Goal: Subscribe to service/newsletter

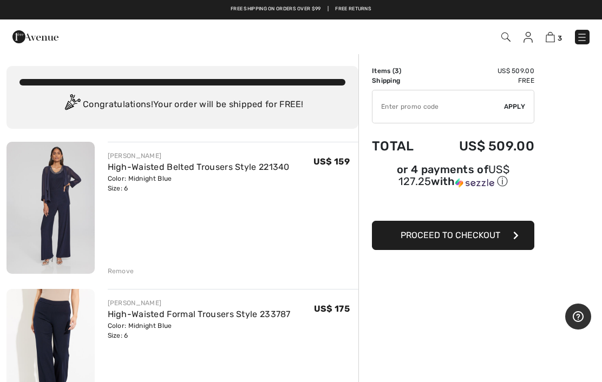
click at [524, 110] on span "Apply" at bounding box center [515, 107] width 22 height 10
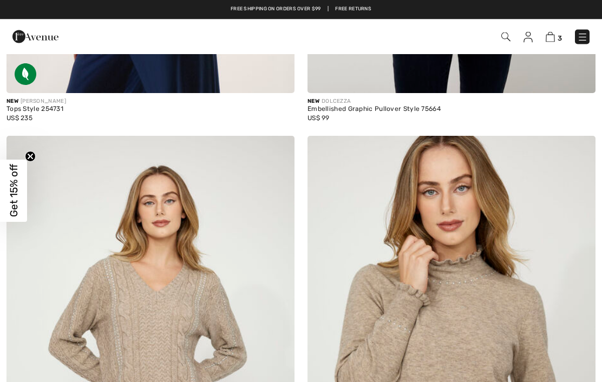
scroll to position [3611, 0]
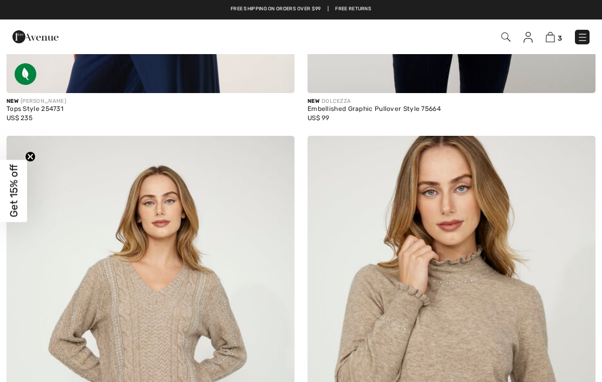
click at [13, 212] on span "Get 15% off" at bounding box center [14, 191] width 12 height 53
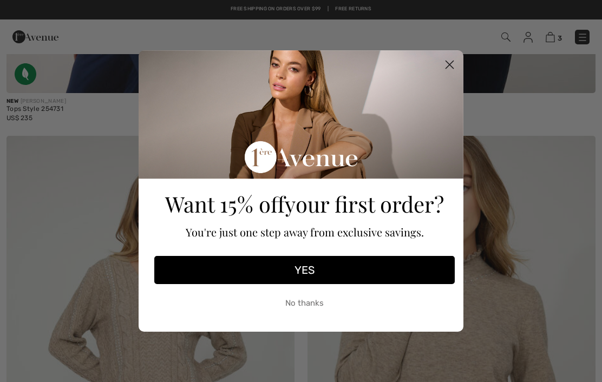
click at [383, 284] on button "YES" at bounding box center [304, 270] width 301 height 28
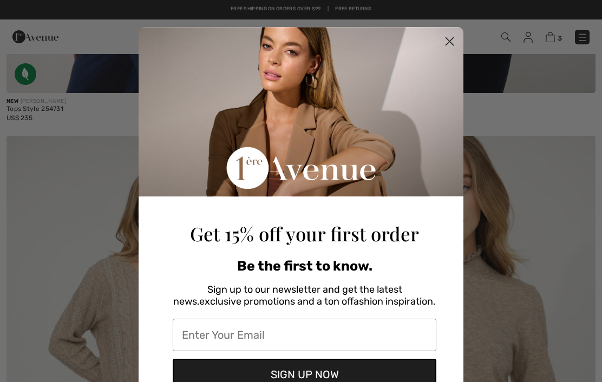
click at [375, 340] on input "Enter Your Email" at bounding box center [305, 335] width 264 height 32
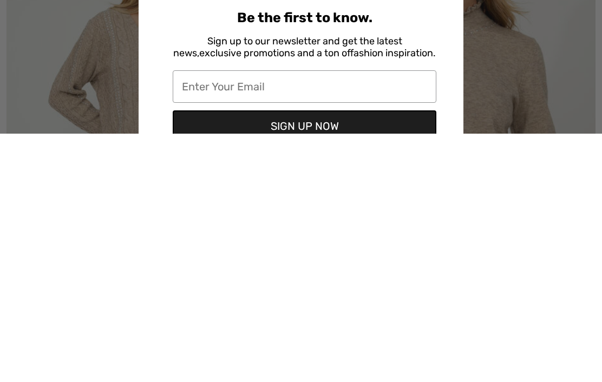
type input "jschiller22@aol.com"
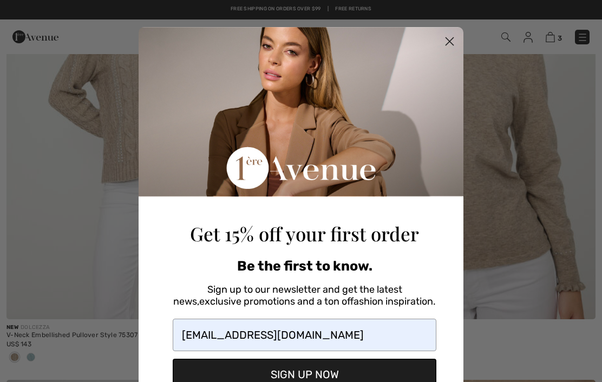
click at [323, 378] on button "SIGN UP NOW" at bounding box center [305, 374] width 264 height 31
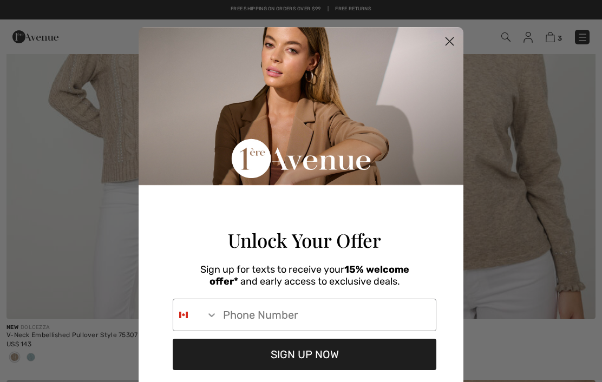
click at [452, 49] on circle "Close dialog" at bounding box center [450, 41] width 18 height 18
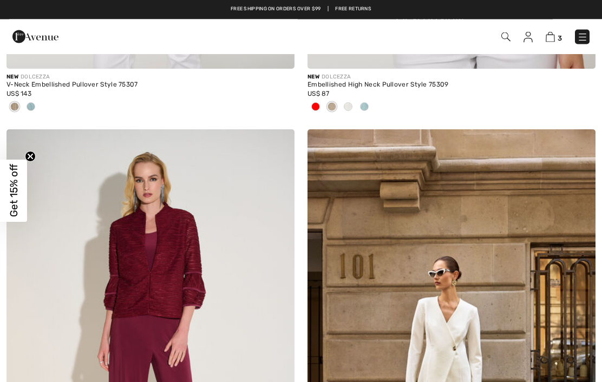
scroll to position [4110, 0]
click at [13, 204] on span "Get 15% off" at bounding box center [14, 191] width 12 height 53
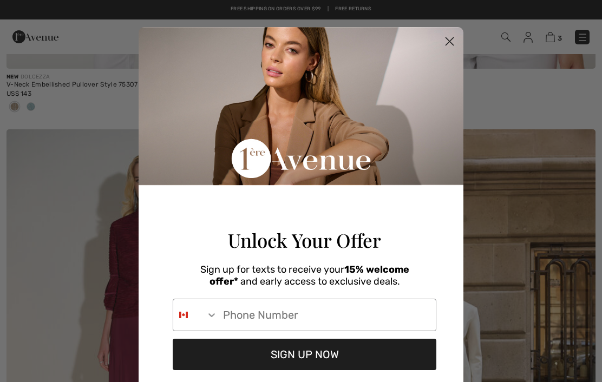
click at [392, 327] on input "Phone Number" at bounding box center [327, 315] width 218 height 31
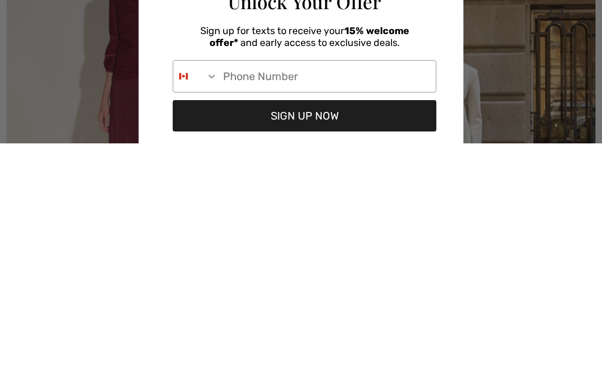
type input "703-790-8428"
click at [269, 339] on button "SIGN UP NOW" at bounding box center [305, 354] width 264 height 31
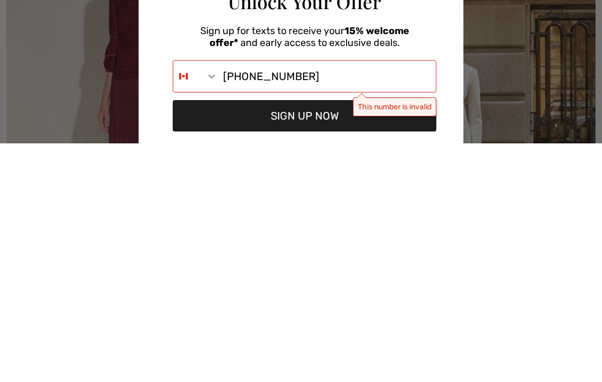
scroll to position [4349, 0]
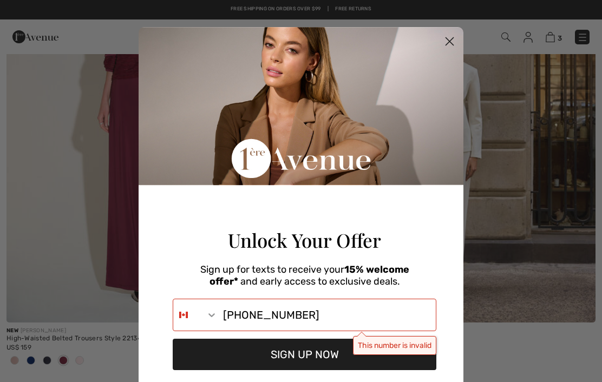
click at [451, 49] on circle "Close dialog" at bounding box center [450, 41] width 18 height 18
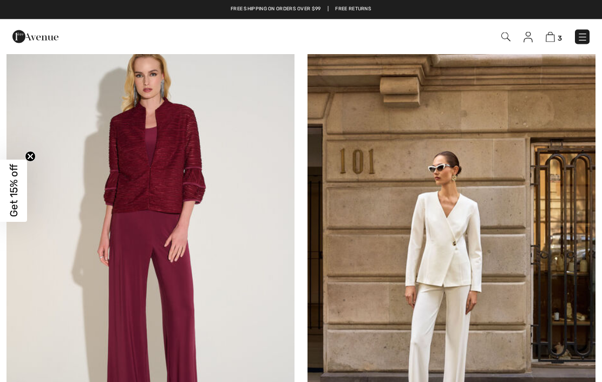
scroll to position [4205, 0]
